Goal: Task Accomplishment & Management: Manage account settings

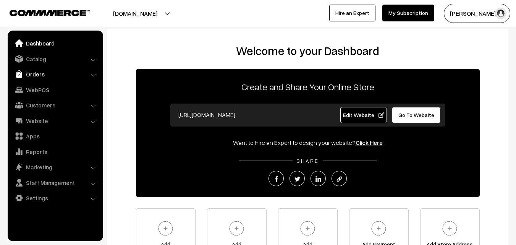
click at [40, 71] on link "Orders" at bounding box center [55, 74] width 91 height 14
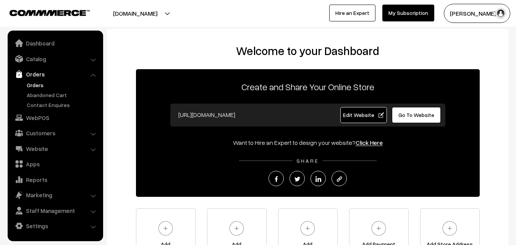
click at [40, 85] on link "Orders" at bounding box center [63, 85] width 76 height 8
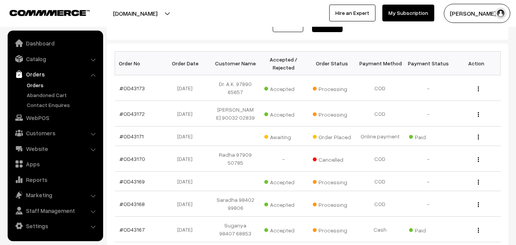
scroll to position [115, 0]
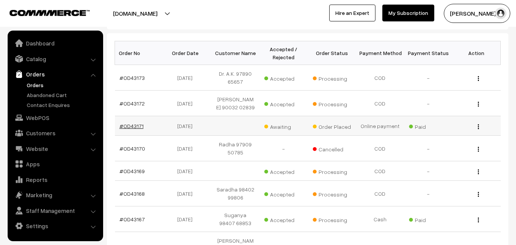
click at [134, 129] on link "#OD43171" at bounding box center [131, 126] width 24 height 6
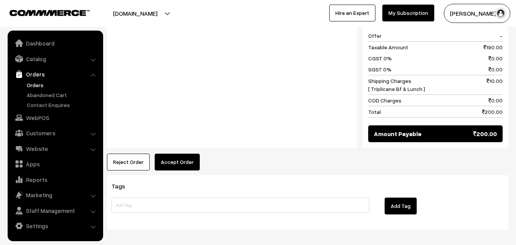
click at [182, 153] on button "Accept Order" at bounding box center [177, 161] width 45 height 17
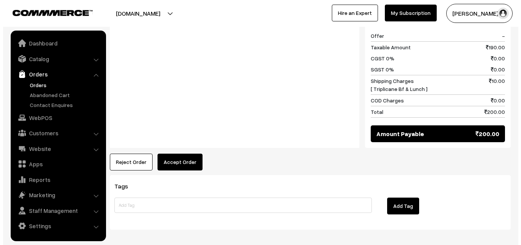
scroll to position [388, 0]
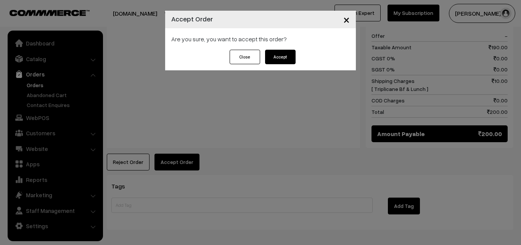
click at [278, 56] on button "Accept" at bounding box center [280, 57] width 31 height 15
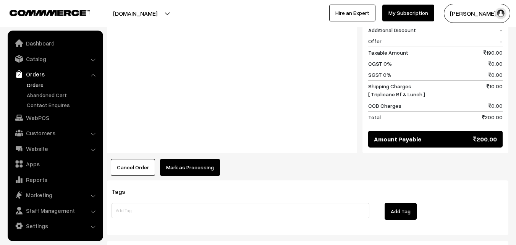
click at [203, 159] on button "Mark as Processing" at bounding box center [190, 167] width 60 height 17
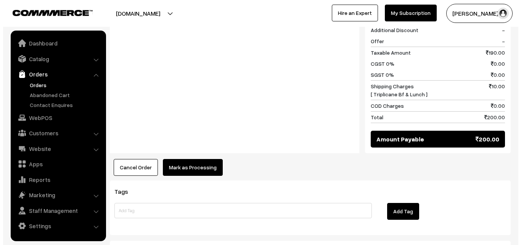
scroll to position [382, 0]
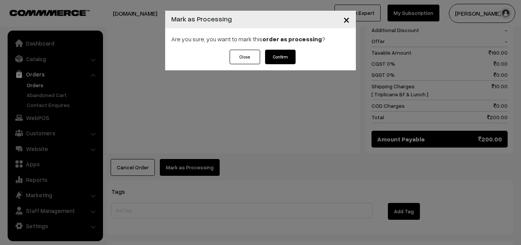
click at [281, 60] on button "Confirm" at bounding box center [280, 57] width 31 height 15
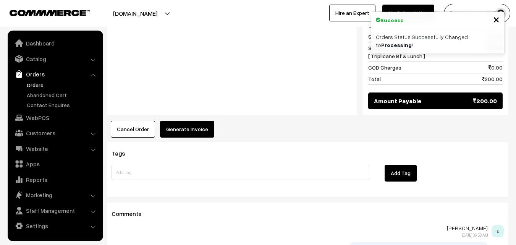
click at [211, 121] on div "Cancel Order × Cancel Order Are you sure, you want to cancel this order? Close …" at bounding box center [307, 129] width 401 height 17
click at [203, 121] on button "Generate Invoice" at bounding box center [187, 129] width 54 height 17
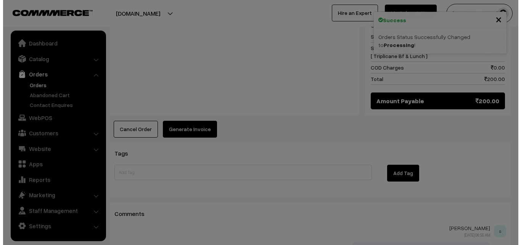
scroll to position [421, 0]
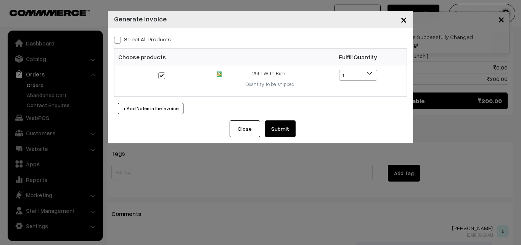
drag, startPoint x: 155, startPoint y: 39, endPoint x: 181, endPoint y: 54, distance: 29.1
click at [155, 39] on label "Select All Products" at bounding box center [142, 39] width 57 height 8
click at [119, 39] on input "Select All Products" at bounding box center [116, 38] width 5 height 5
checkbox input "true"
click at [287, 128] on button "Submit" at bounding box center [280, 128] width 31 height 17
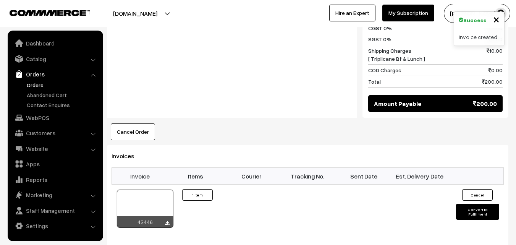
scroll to position [420, 0]
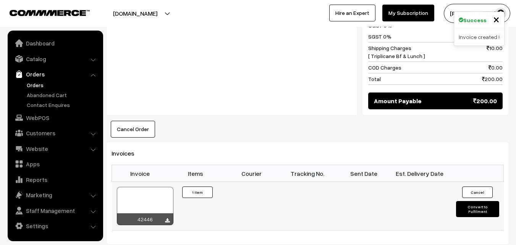
click at [153, 187] on div at bounding box center [145, 206] width 56 height 38
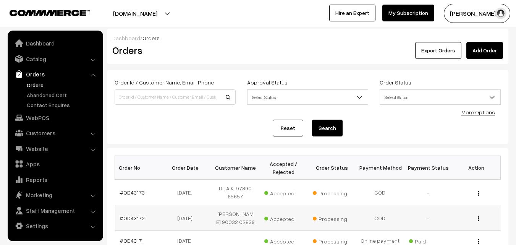
scroll to position [115, 0]
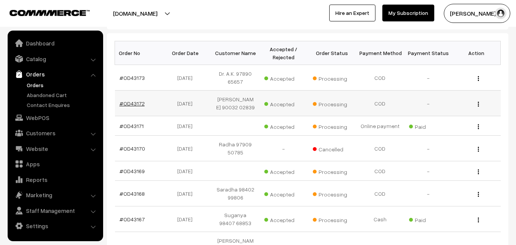
click at [137, 102] on link "#OD43172" at bounding box center [131, 103] width 25 height 6
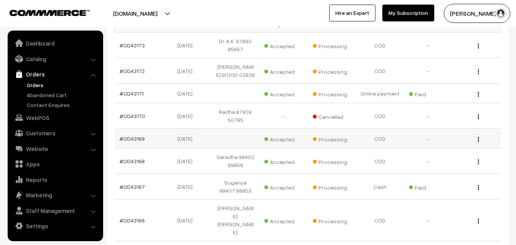
scroll to position [153, 0]
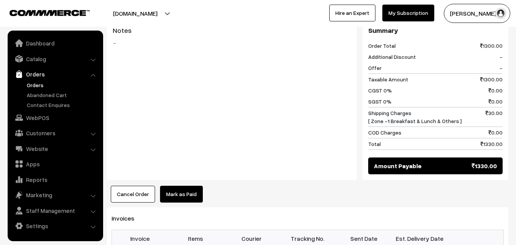
scroll to position [382, 0]
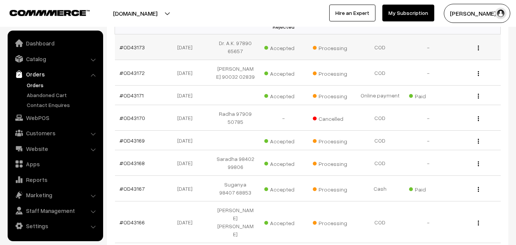
scroll to position [127, 0]
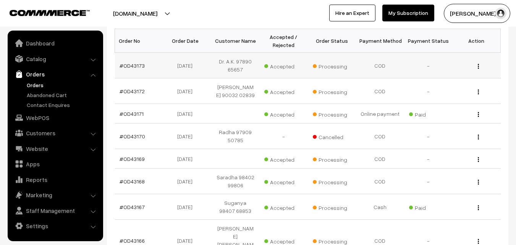
click at [136, 69] on td "#OD43173" at bounding box center [139, 66] width 48 height 26
click at [137, 67] on link "#OD43173" at bounding box center [131, 65] width 25 height 6
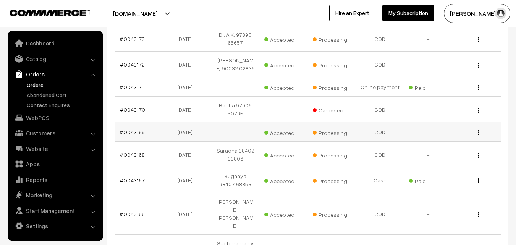
scroll to position [165, 0]
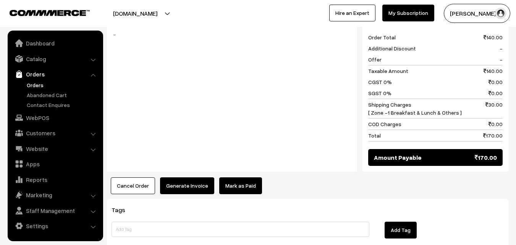
click at [181, 177] on button "Generate Invoice" at bounding box center [187, 185] width 54 height 17
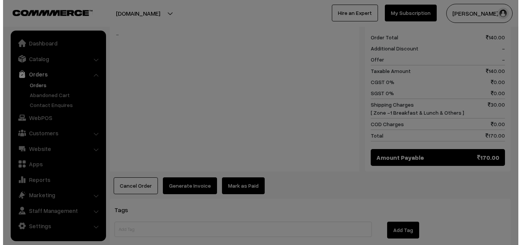
scroll to position [344, 0]
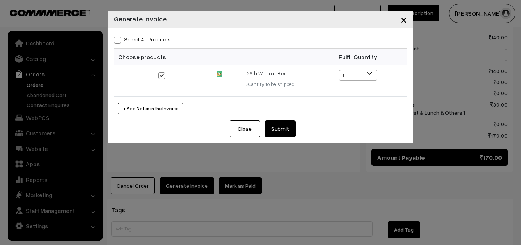
click at [279, 127] on button "Submit" at bounding box center [280, 128] width 31 height 17
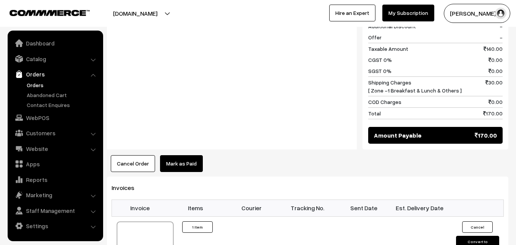
scroll to position [420, 0]
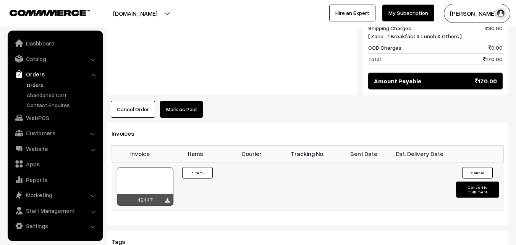
click at [149, 179] on div at bounding box center [145, 186] width 56 height 38
click at [37, 61] on link "Catalog" at bounding box center [55, 59] width 91 height 14
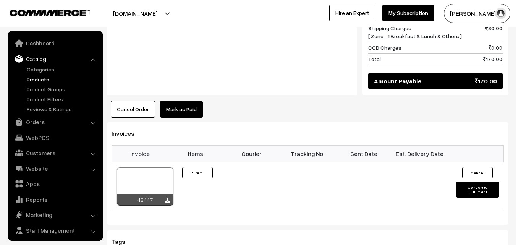
click at [35, 78] on link "Products" at bounding box center [63, 79] width 76 height 8
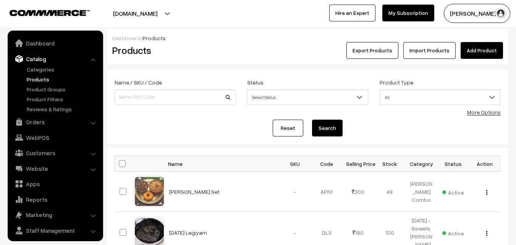
scroll to position [19, 0]
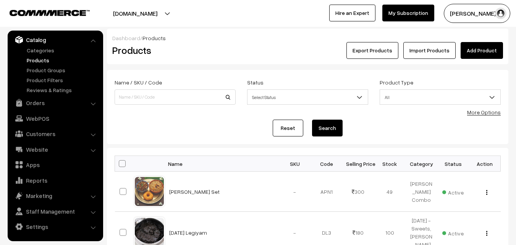
click at [486, 112] on link "More Options" at bounding box center [484, 112] width 34 height 6
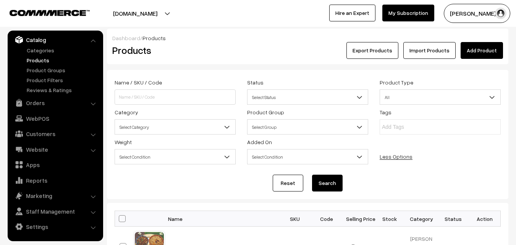
click at [140, 130] on span "Select Category" at bounding box center [175, 126] width 120 height 13
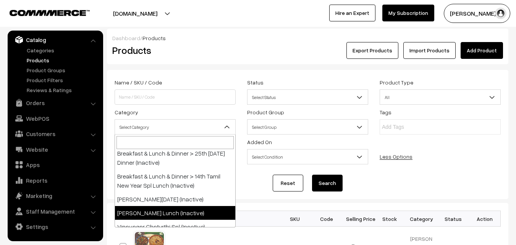
scroll to position [229, 0]
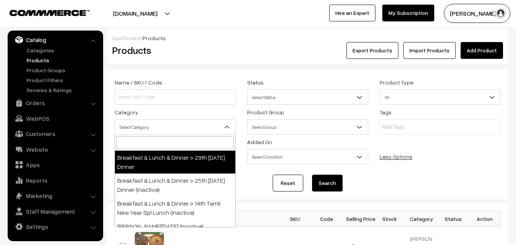
select select "96"
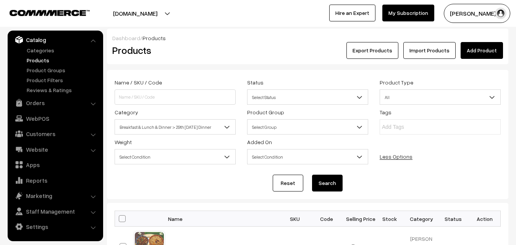
click at [334, 187] on button "Search" at bounding box center [327, 182] width 31 height 17
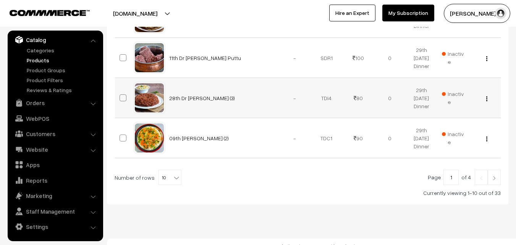
scroll to position [478, 0]
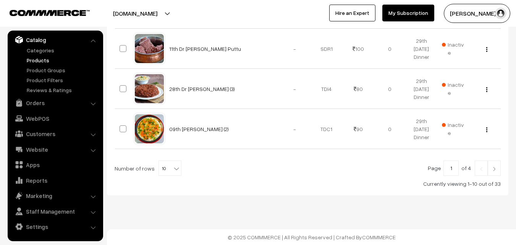
click at [173, 169] on b at bounding box center [177, 169] width 8 height 8
select select "80"
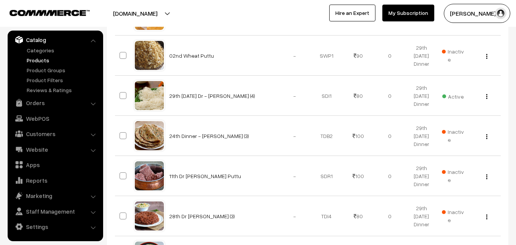
scroll to position [305, 0]
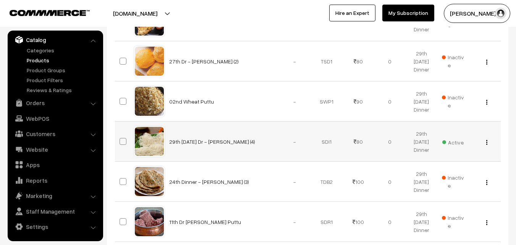
click at [448, 141] on span "Active" at bounding box center [452, 141] width 21 height 10
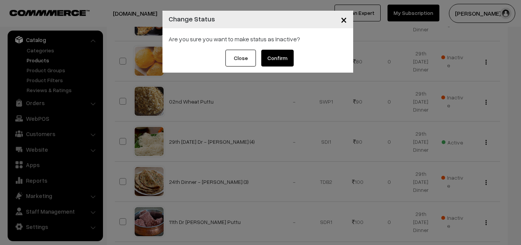
drag, startPoint x: 286, startPoint y: 57, endPoint x: 436, endPoint y: 122, distance: 163.3
click at [435, 130] on div "× Change Status Are you sure you want to make status as Inactive? Close Confirm" at bounding box center [260, 122] width 521 height 245
click at [342, 20] on span "×" at bounding box center [344, 19] width 6 height 14
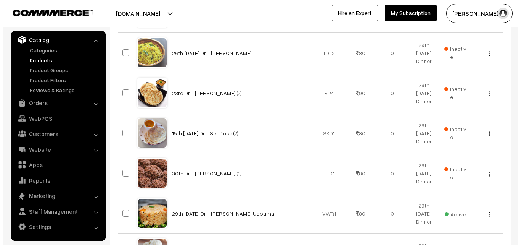
scroll to position [878, 0]
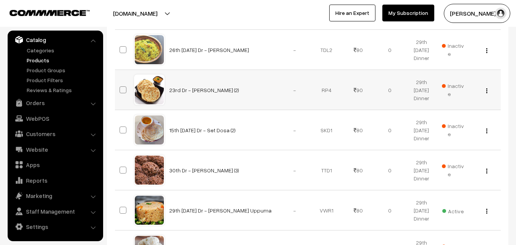
click at [456, 85] on span "Inactive" at bounding box center [453, 90] width 23 height 16
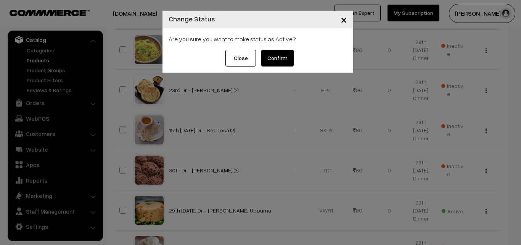
click at [280, 55] on button "Confirm" at bounding box center [277, 58] width 32 height 17
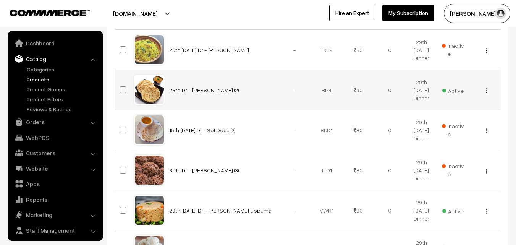
scroll to position [19, 0]
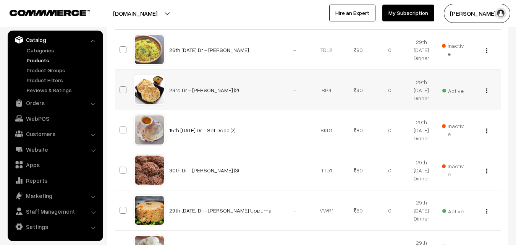
click at [487, 91] on img "button" at bounding box center [486, 90] width 1 height 5
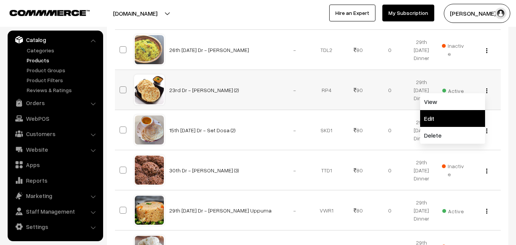
click at [449, 116] on link "Edit" at bounding box center [452, 118] width 65 height 17
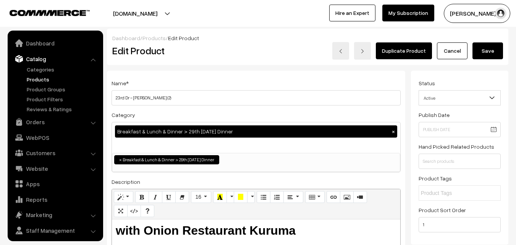
click at [242, 103] on input "23rd Dr - [PERSON_NAME] (2)" at bounding box center [255, 97] width 289 height 15
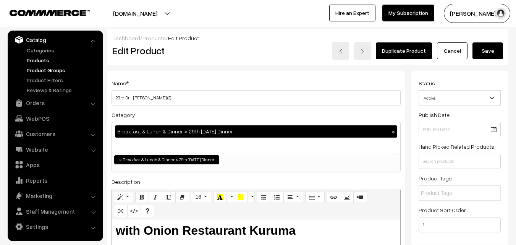
drag, startPoint x: 120, startPoint y: 98, endPoint x: 65, endPoint y: 72, distance: 61.3
click at [123, 95] on input "29thDr - Parotta (2)" at bounding box center [255, 97] width 289 height 15
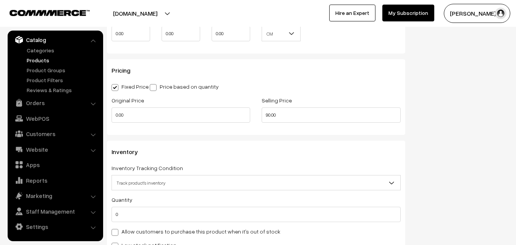
scroll to position [649, 0]
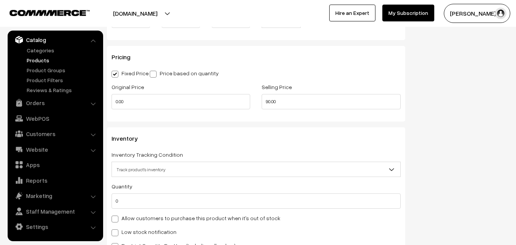
type input "29th [DATE] Dr - [PERSON_NAME] (2)"
click at [135, 218] on label "Allow customers to purchase this product when it's out of stock" at bounding box center [195, 218] width 169 height 8
click at [116, 218] on input "Allow customers to purchase this product when it's out of stock" at bounding box center [113, 217] width 5 height 5
checkbox input "true"
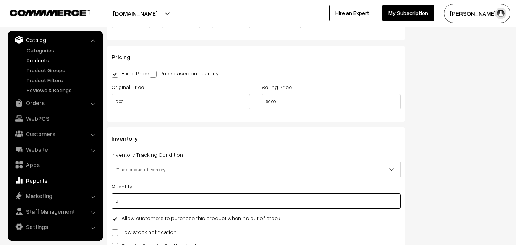
drag, startPoint x: 88, startPoint y: 195, endPoint x: 35, endPoint y: 186, distance: 53.5
click at [35, 186] on body "Thank you for showing interest. Our team will call you shortly. Close annamfood…" at bounding box center [258, 45] width 516 height 1388
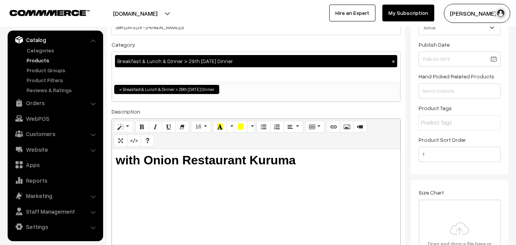
scroll to position [0, 0]
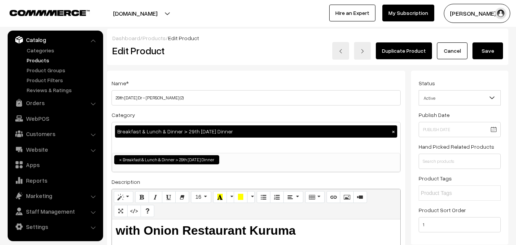
type input "20"
click at [486, 52] on button "Save" at bounding box center [487, 50] width 31 height 17
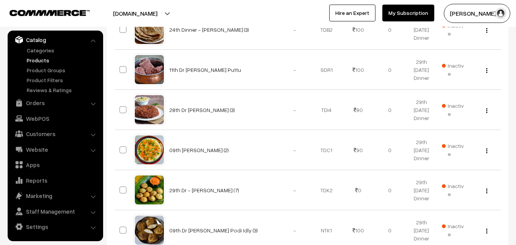
scroll to position [458, 0]
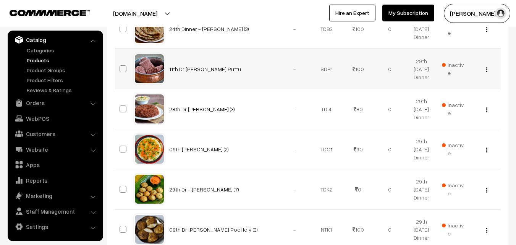
click at [487, 68] on img "button" at bounding box center [486, 69] width 1 height 5
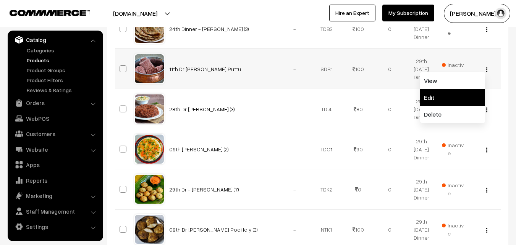
click at [454, 97] on link "Edit" at bounding box center [452, 97] width 65 height 17
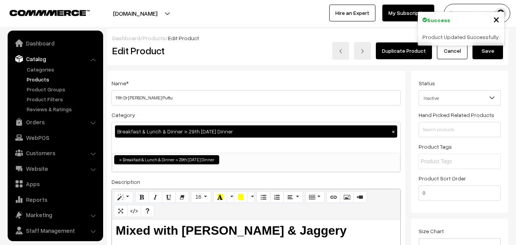
click at [249, 113] on div "Category Breakfast & Lunch & Dinner > 29th [DATE] Dinner × Navarathri Return Gi…" at bounding box center [255, 141] width 289 height 62
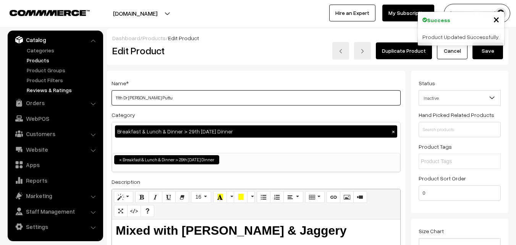
drag, startPoint x: 122, startPoint y: 96, endPoint x: 88, endPoint y: 92, distance: 34.7
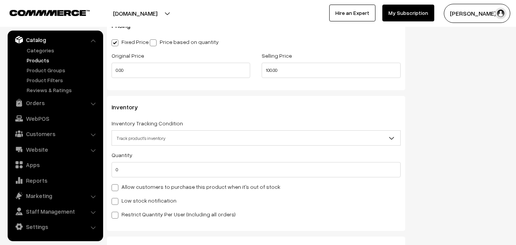
scroll to position [763, 0]
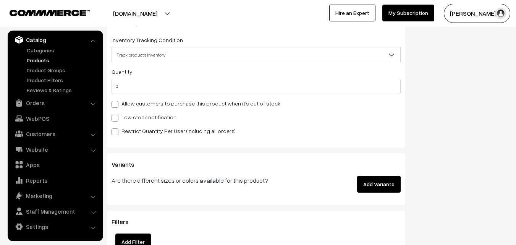
type input "29th Monay Dr [PERSON_NAME] Puttu"
click at [124, 107] on label "Allow customers to purchase this product when it's out of stock" at bounding box center [195, 103] width 169 height 8
click at [116, 105] on input "Allow customers to purchase this product when it's out of stock" at bounding box center [113, 102] width 5 height 5
checkbox input "true"
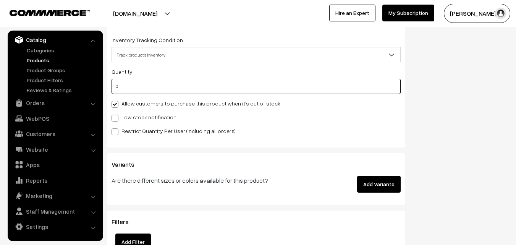
drag, startPoint x: 86, startPoint y: 85, endPoint x: 77, endPoint y: 84, distance: 8.8
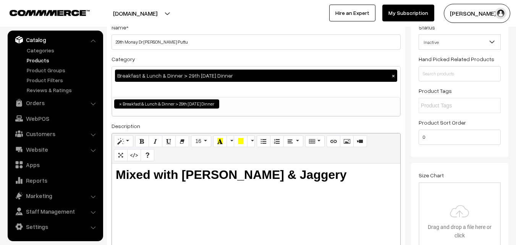
scroll to position [15, 0]
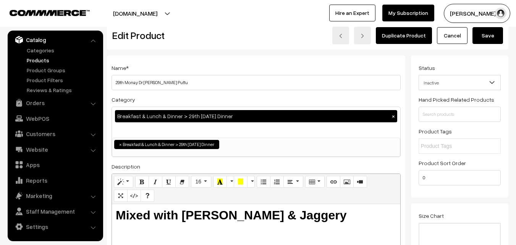
type input "10"
click at [495, 39] on button "Save" at bounding box center [487, 35] width 31 height 17
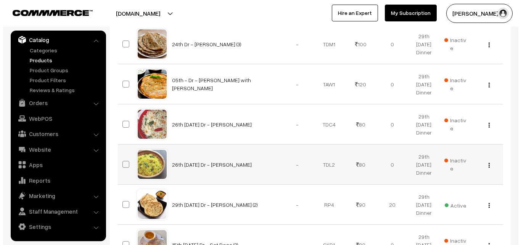
scroll to position [802, 0]
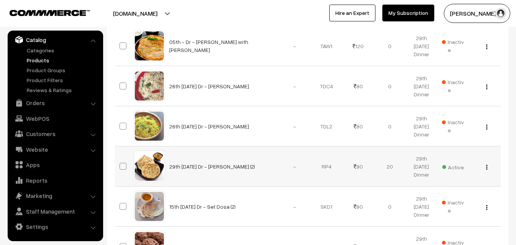
click at [454, 165] on span "Active" at bounding box center [452, 166] width 21 height 10
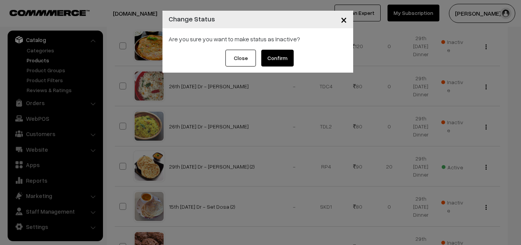
click at [279, 55] on button "Confirm" at bounding box center [277, 58] width 32 height 17
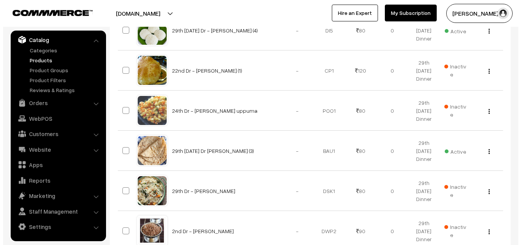
scroll to position [1260, 0]
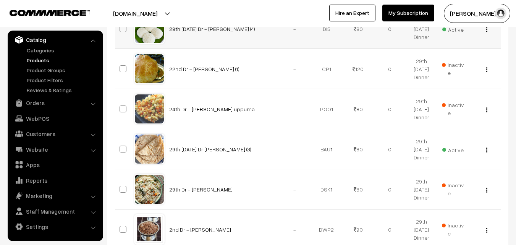
click at [454, 31] on span "Active" at bounding box center [452, 29] width 21 height 10
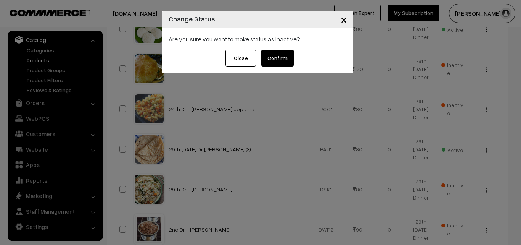
click at [284, 56] on button "Confirm" at bounding box center [277, 58] width 32 height 17
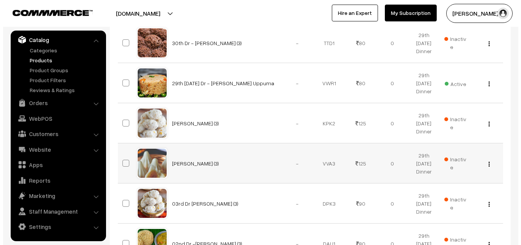
scroll to position [961, 0]
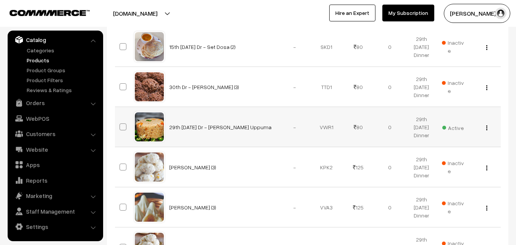
click at [460, 127] on span "Active" at bounding box center [452, 127] width 21 height 10
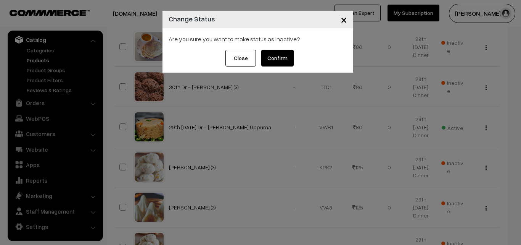
click at [279, 60] on button "Confirm" at bounding box center [277, 58] width 32 height 17
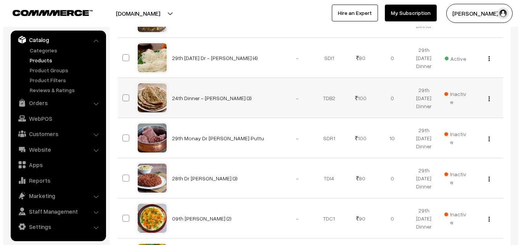
scroll to position [389, 0]
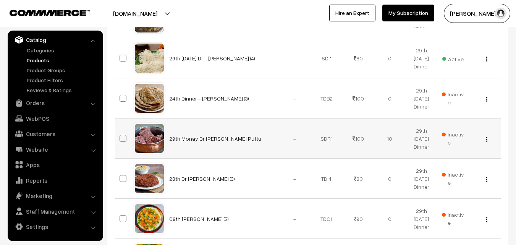
click at [450, 131] on span "Inactive" at bounding box center [453, 138] width 23 height 16
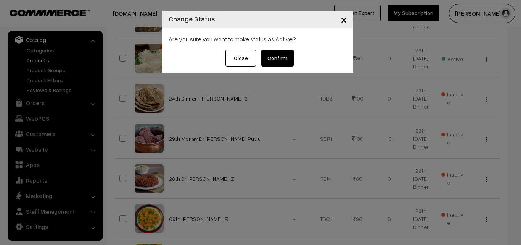
click at [286, 54] on button "Confirm" at bounding box center [277, 58] width 32 height 17
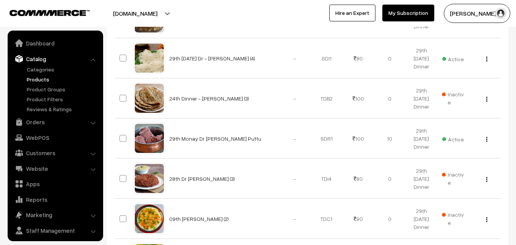
scroll to position [19, 0]
